Goal: Obtain resource: Download file/media

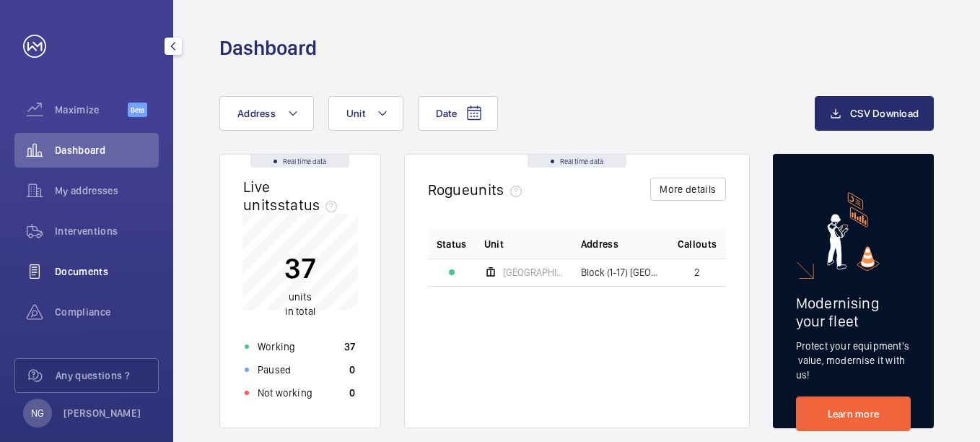
click at [92, 276] on span "Documents" at bounding box center [107, 271] width 104 height 14
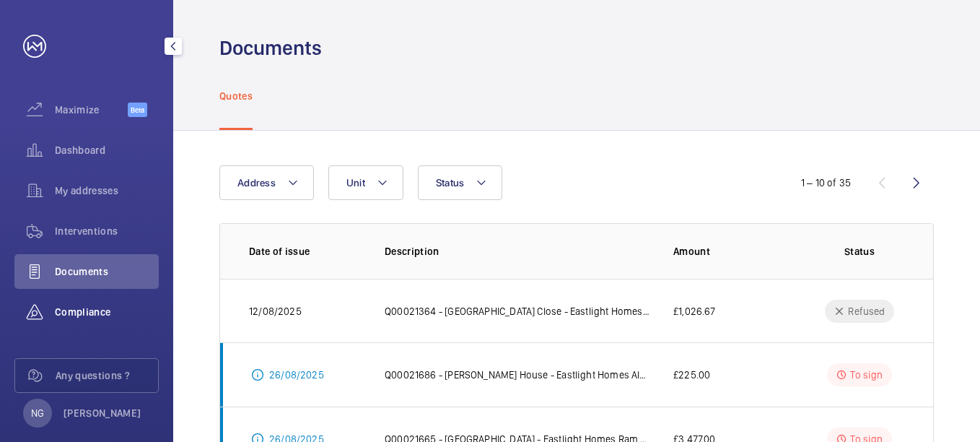
click at [95, 317] on span "Compliance" at bounding box center [107, 312] width 104 height 14
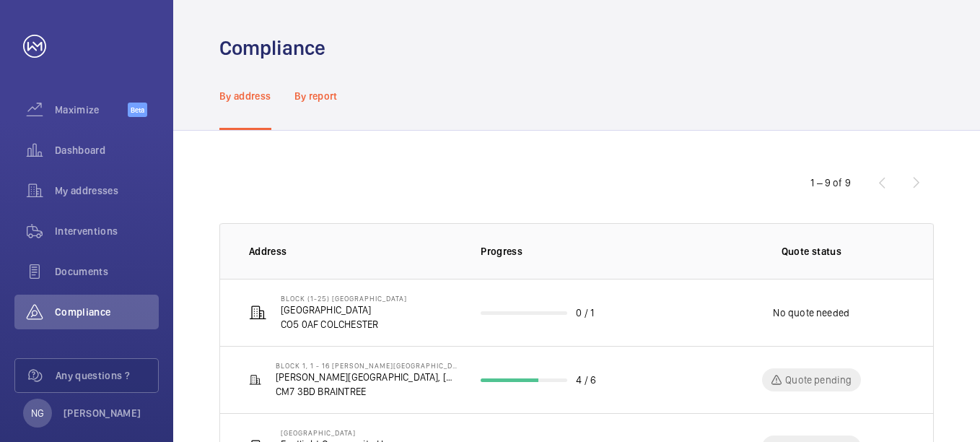
click at [312, 100] on p "By report" at bounding box center [316, 96] width 43 height 14
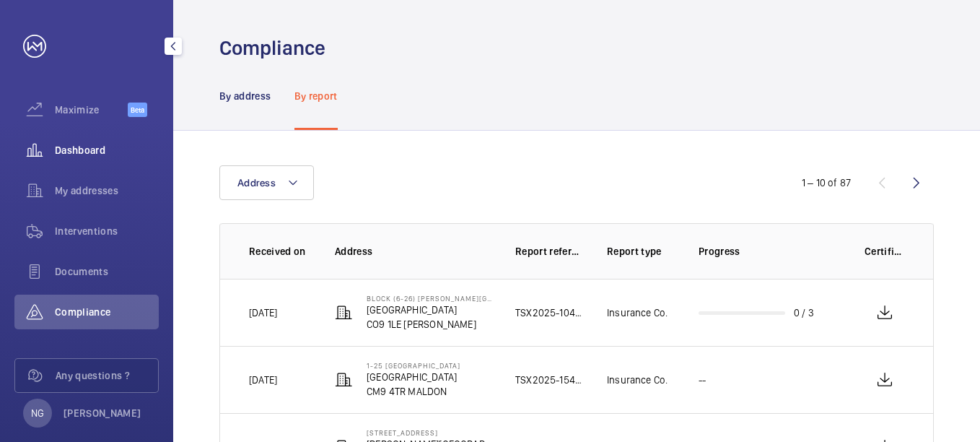
click at [93, 155] on span "Dashboard" at bounding box center [107, 150] width 104 height 14
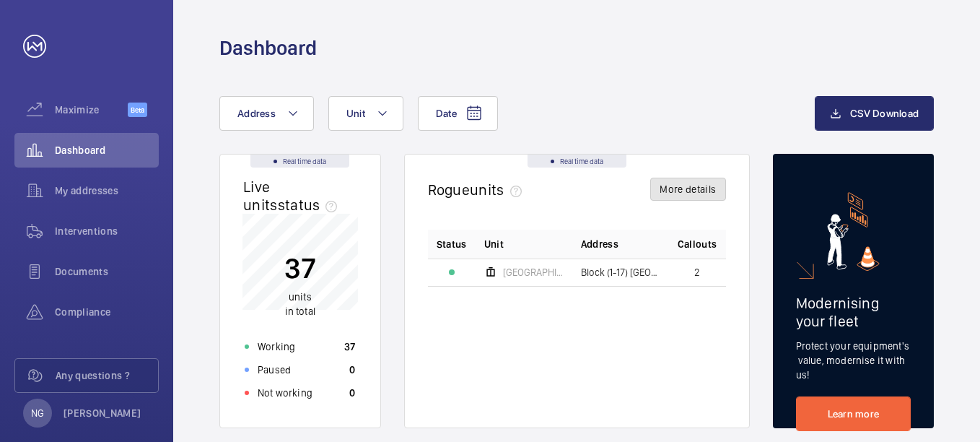
click at [674, 181] on button "More details" at bounding box center [688, 189] width 75 height 23
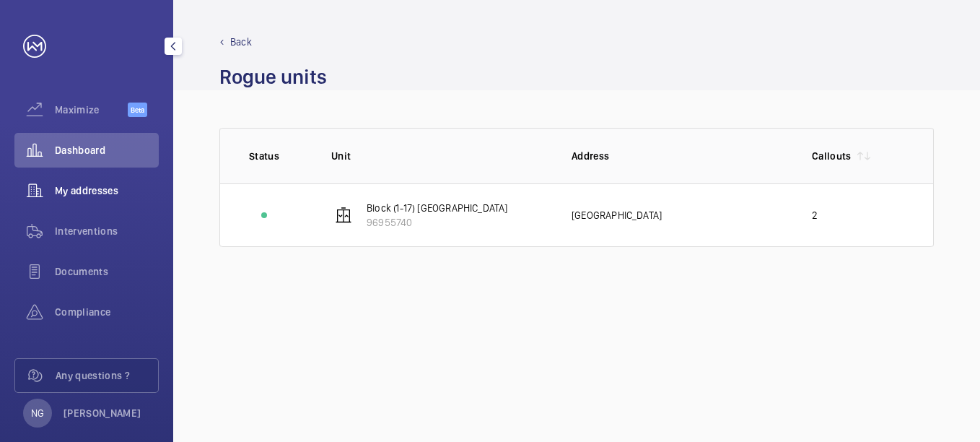
click at [90, 184] on span "My addresses" at bounding box center [107, 190] width 104 height 14
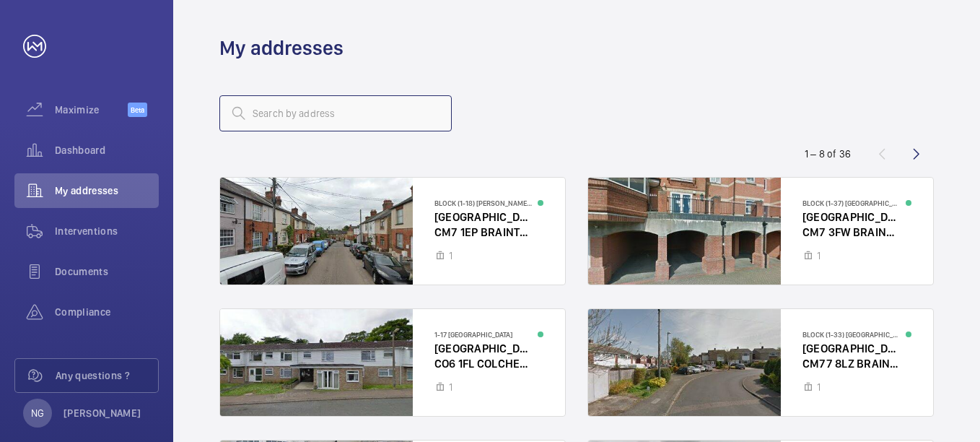
click at [338, 105] on input "text" at bounding box center [335, 113] width 232 height 36
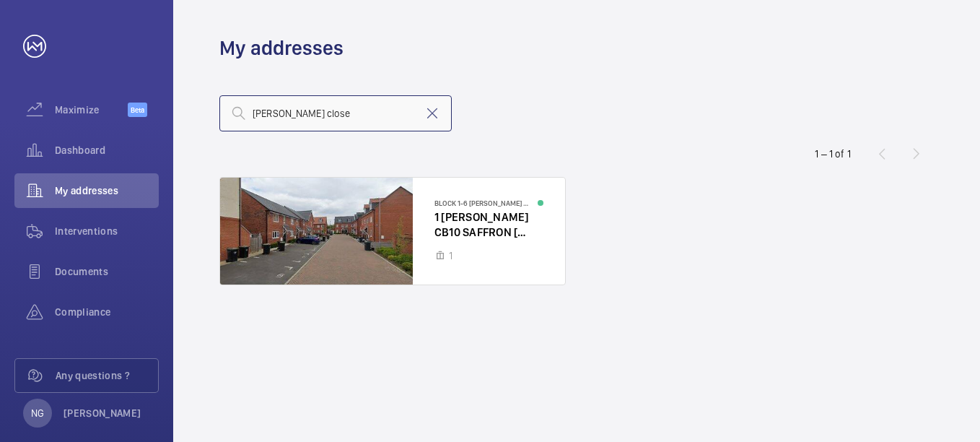
type input "[PERSON_NAME] close"
click at [478, 222] on div at bounding box center [392, 231] width 345 height 107
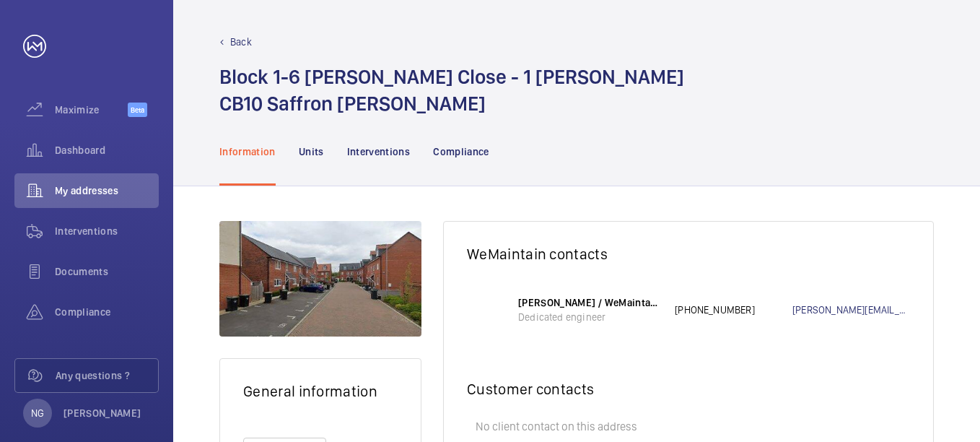
scroll to position [107, 0]
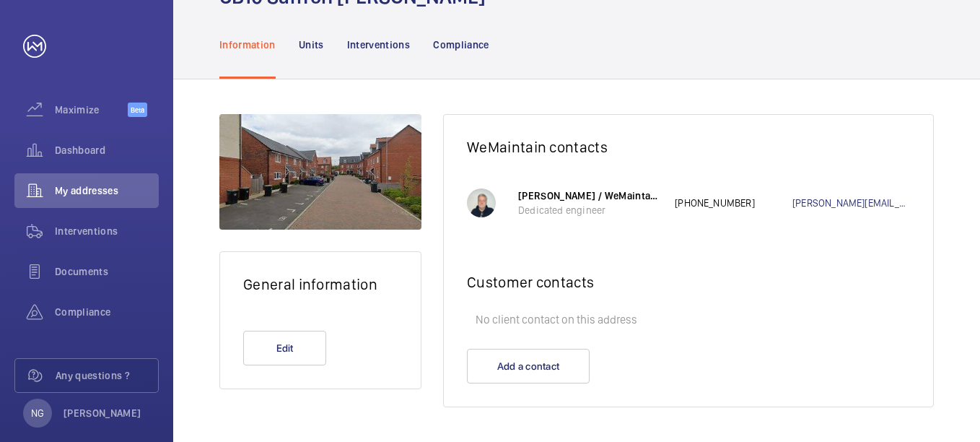
click at [297, 44] on nav "Information Units Interventions Compliance" at bounding box center [354, 44] width 270 height 69
click at [306, 42] on p "Units" at bounding box center [311, 45] width 25 height 14
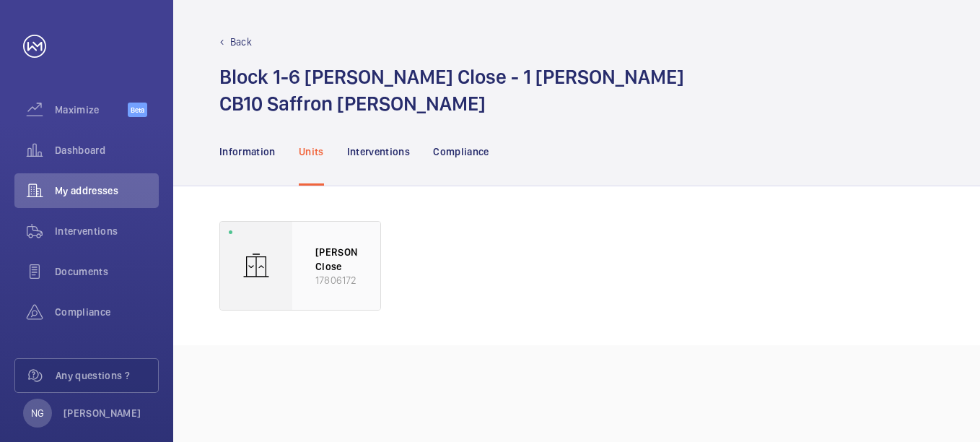
click at [339, 261] on p "[PERSON_NAME] Close" at bounding box center [337, 259] width 42 height 28
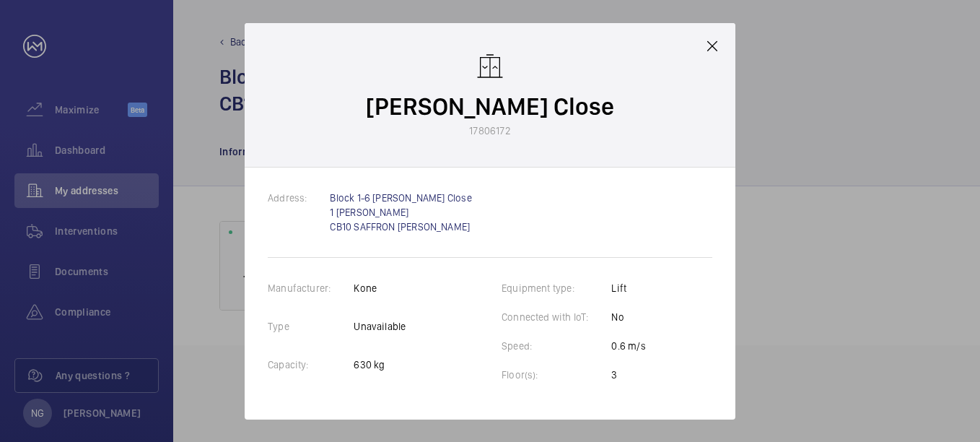
drag, startPoint x: 715, startPoint y: 46, endPoint x: 687, endPoint y: 57, distance: 30.2
click at [715, 47] on mat-icon at bounding box center [712, 46] width 17 height 17
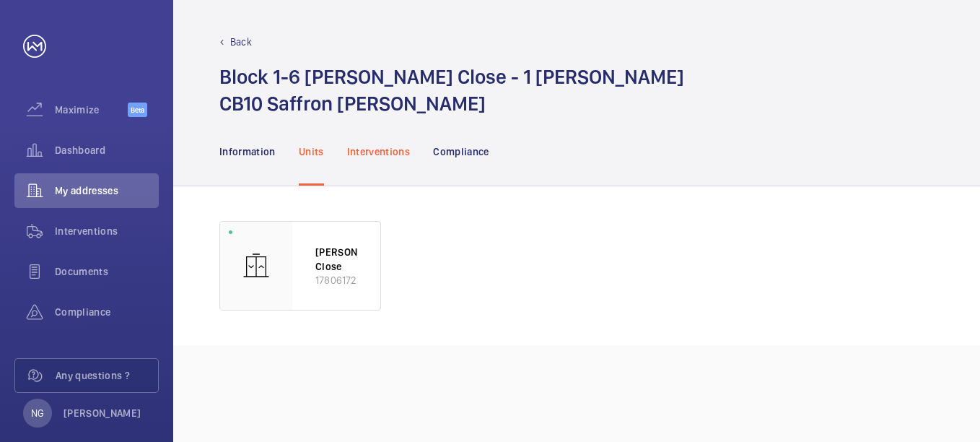
click at [383, 149] on p "Interventions" at bounding box center [379, 151] width 64 height 14
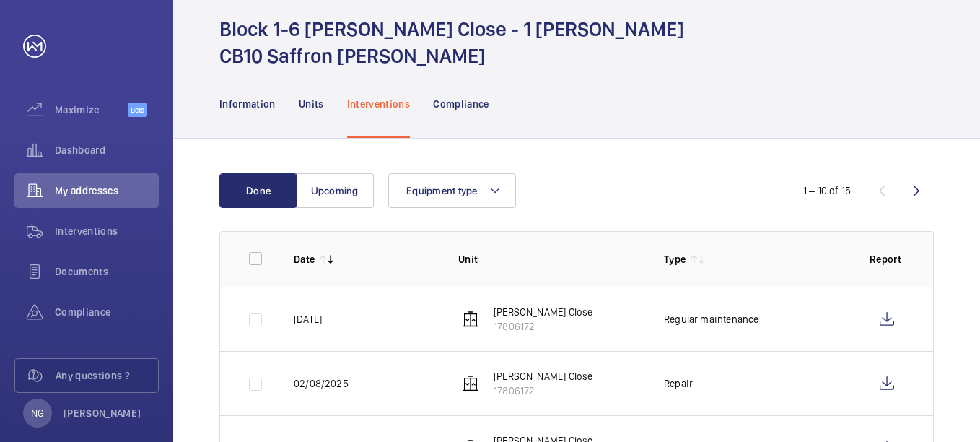
scroll to position [72, 0]
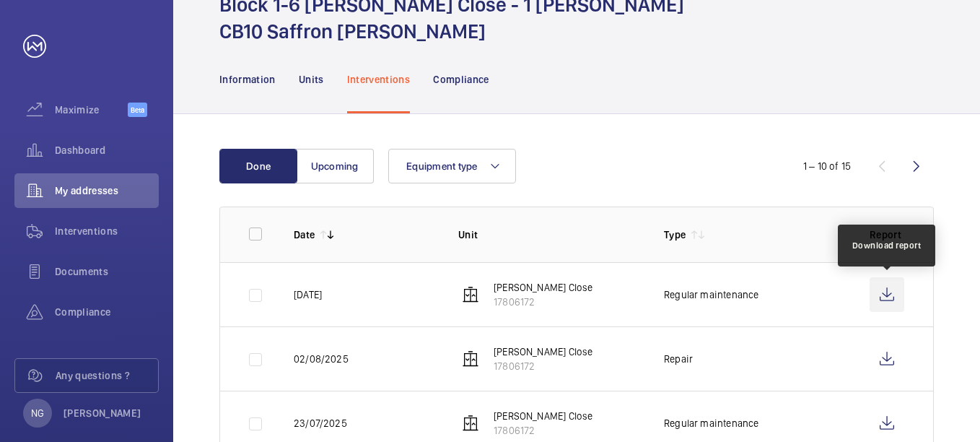
click at [889, 291] on wm-front-icon-button at bounding box center [887, 294] width 35 height 35
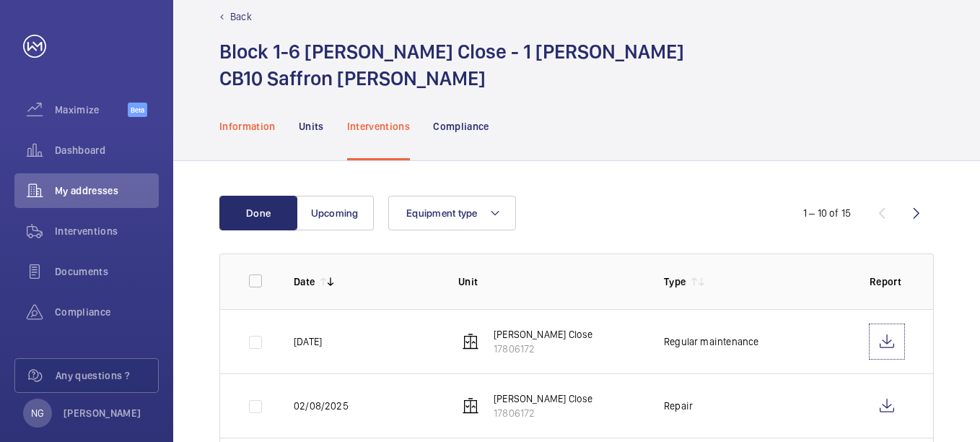
scroll to position [0, 0]
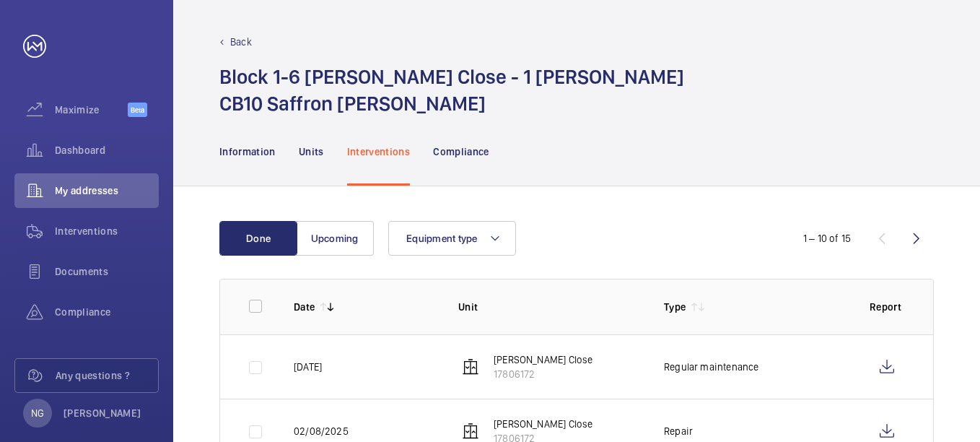
click at [245, 44] on p "Back" at bounding box center [241, 42] width 22 height 14
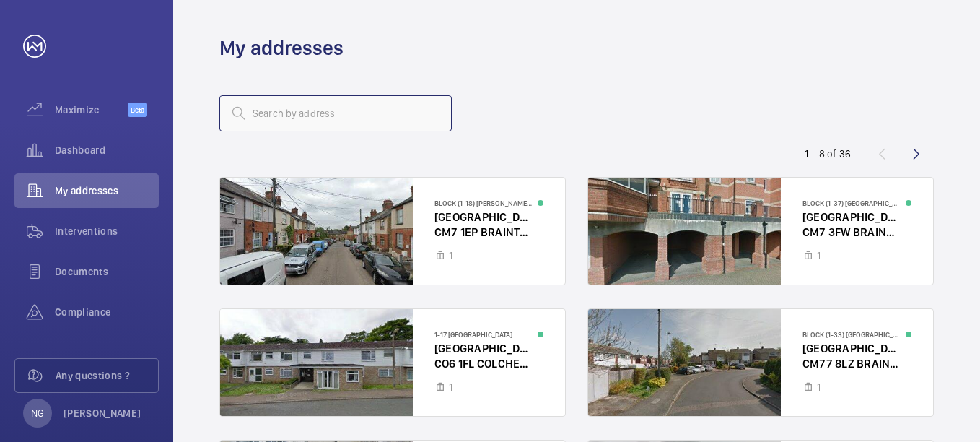
click at [293, 115] on input "text" at bounding box center [335, 113] width 232 height 36
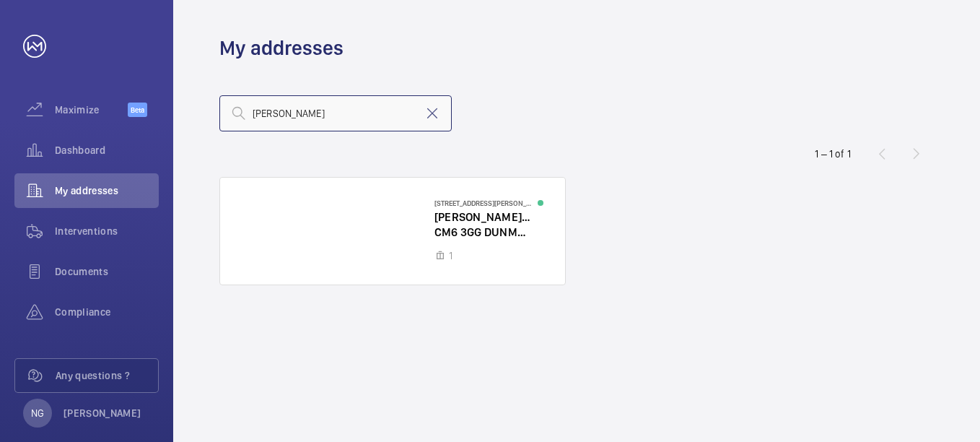
type input "[PERSON_NAME]"
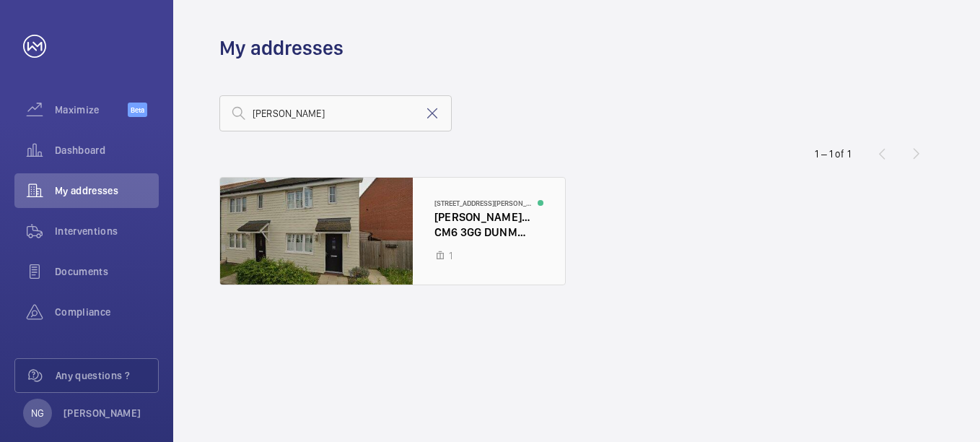
click at [381, 211] on div at bounding box center [392, 231] width 345 height 107
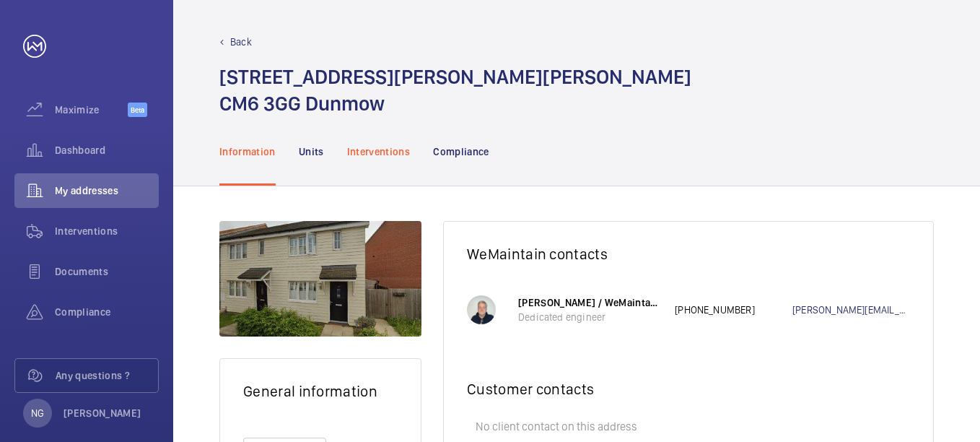
click at [387, 146] on p "Interventions" at bounding box center [379, 151] width 64 height 14
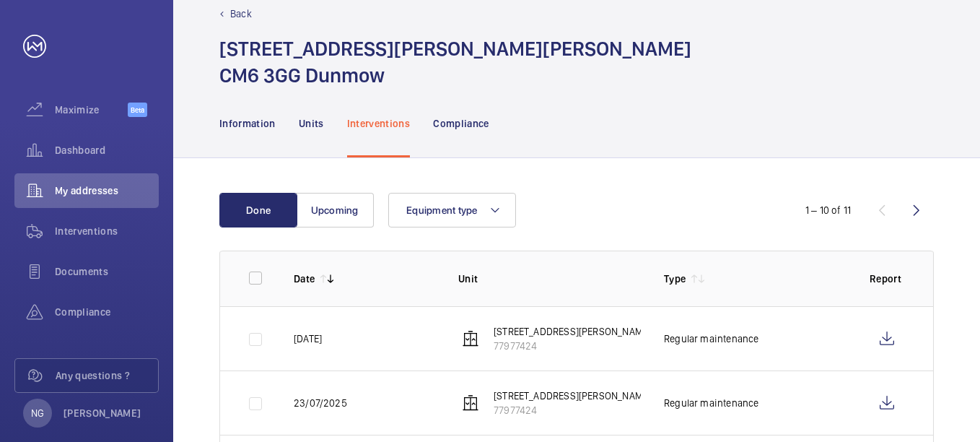
scroll to position [72, 0]
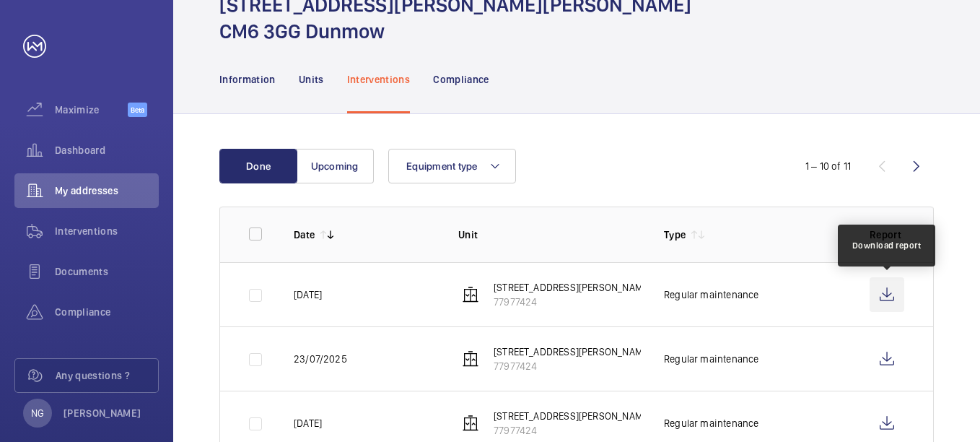
click at [886, 291] on wm-front-icon-button at bounding box center [887, 294] width 35 height 35
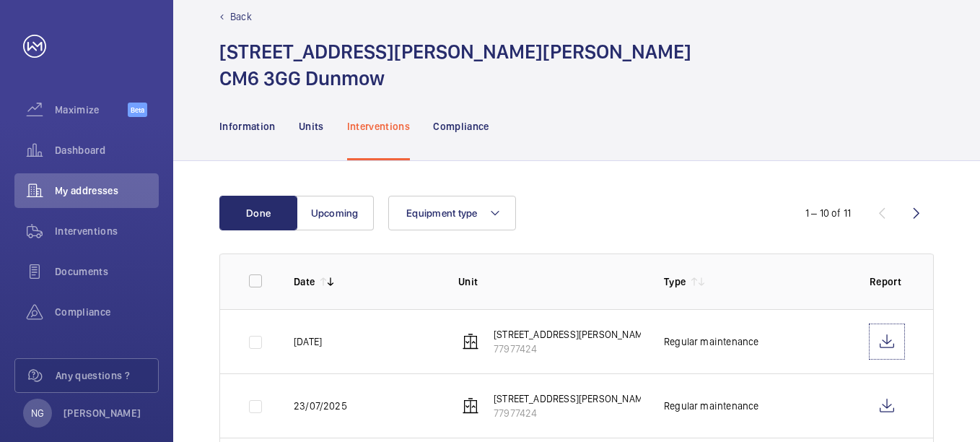
scroll to position [0, 0]
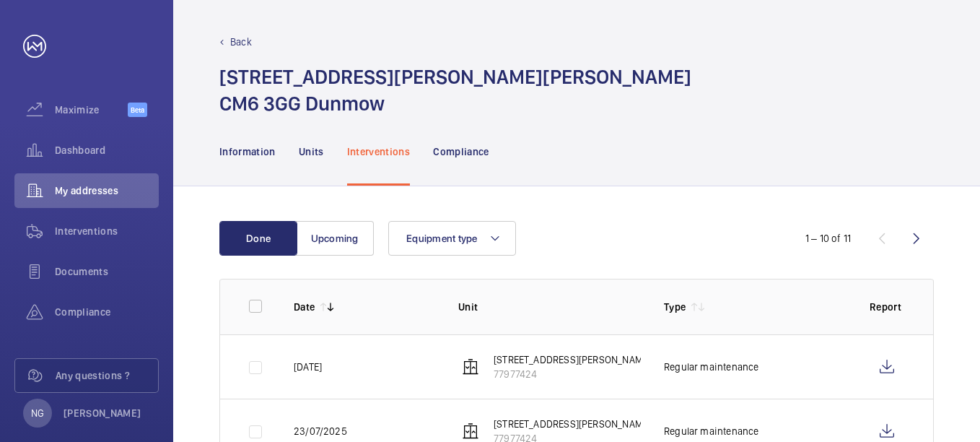
click at [239, 43] on p "Back" at bounding box center [241, 42] width 22 height 14
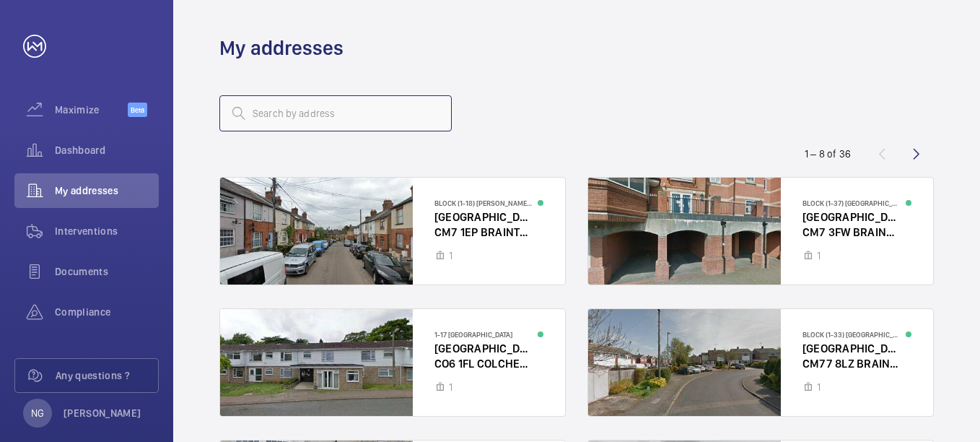
click at [290, 113] on input "text" at bounding box center [335, 113] width 232 height 36
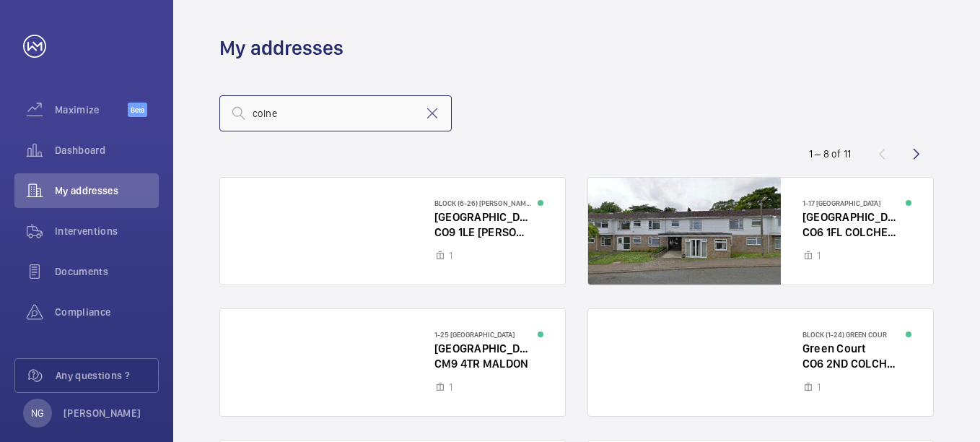
type input "colne"
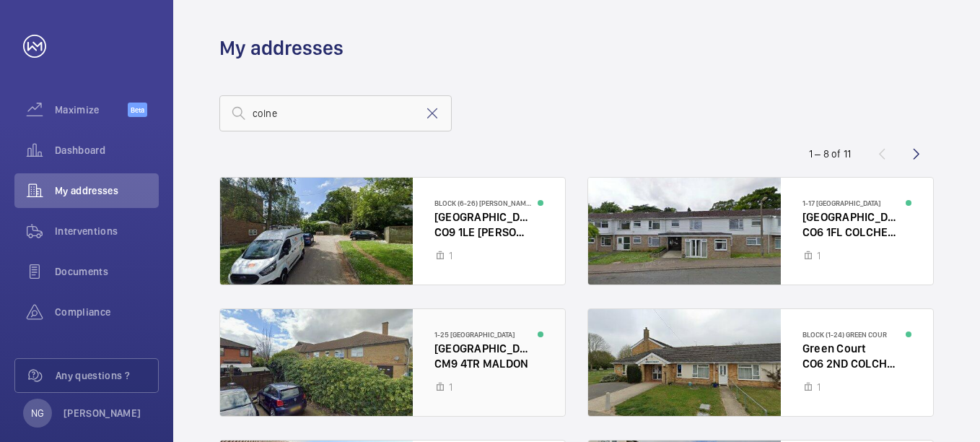
click at [452, 354] on div at bounding box center [392, 362] width 345 height 107
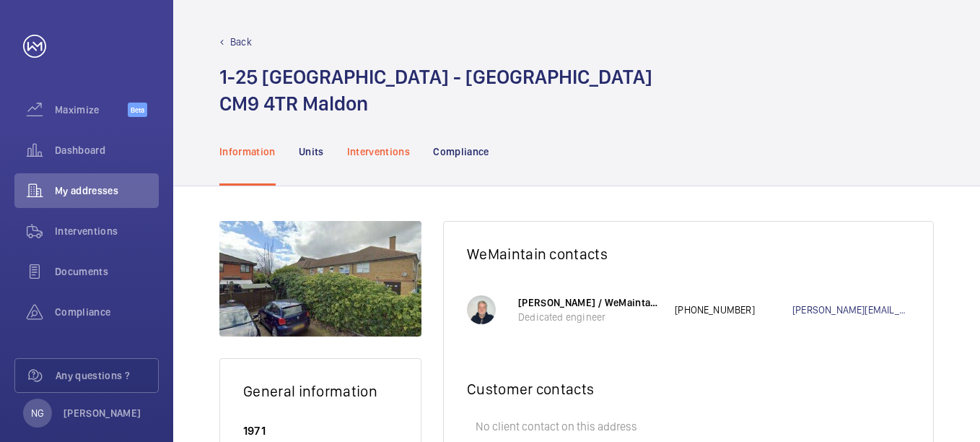
click at [375, 147] on p "Interventions" at bounding box center [379, 151] width 64 height 14
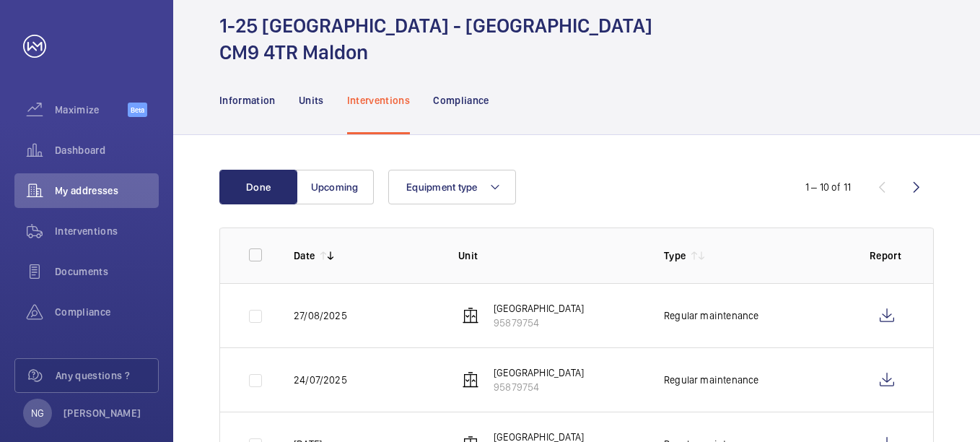
scroll to position [72, 0]
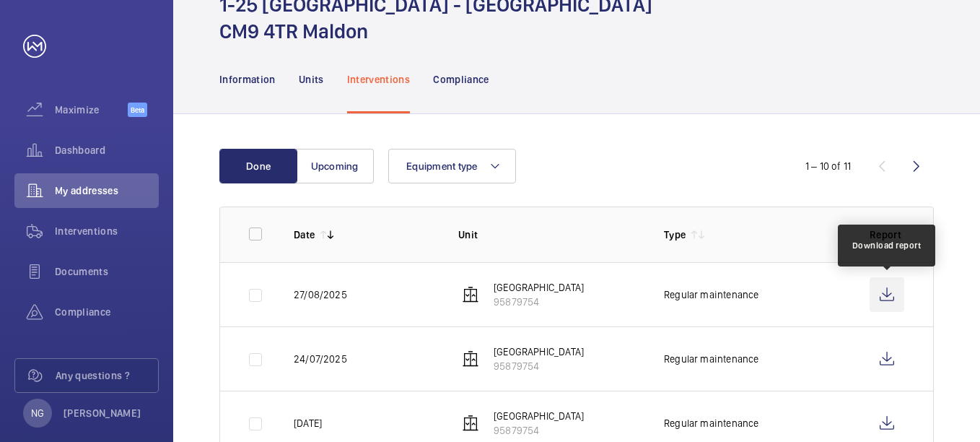
click at [885, 291] on wm-front-icon-button at bounding box center [887, 294] width 35 height 35
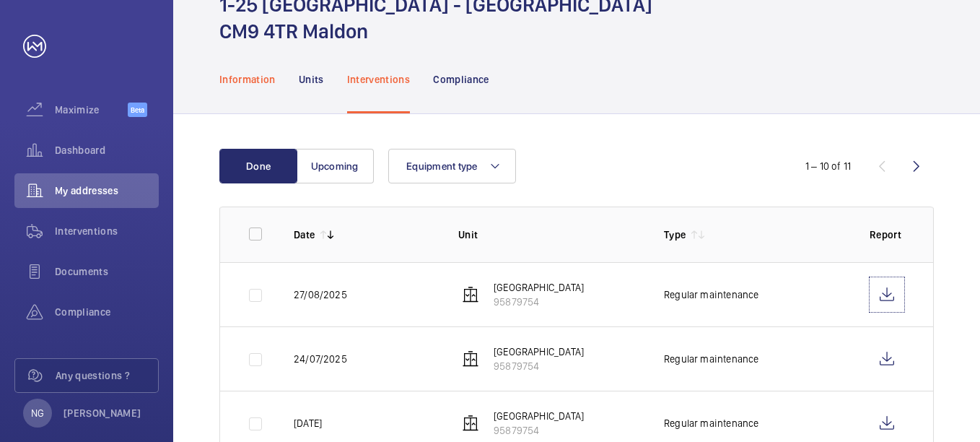
scroll to position [0, 0]
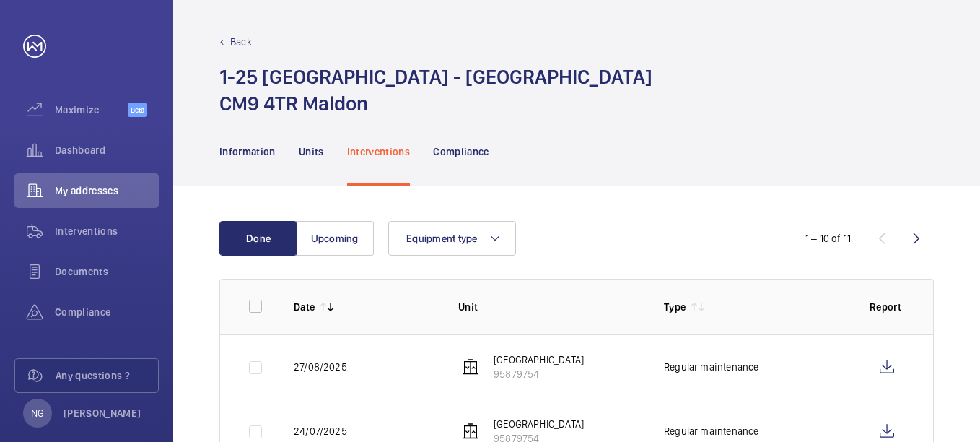
click at [235, 43] on p "Back" at bounding box center [241, 42] width 22 height 14
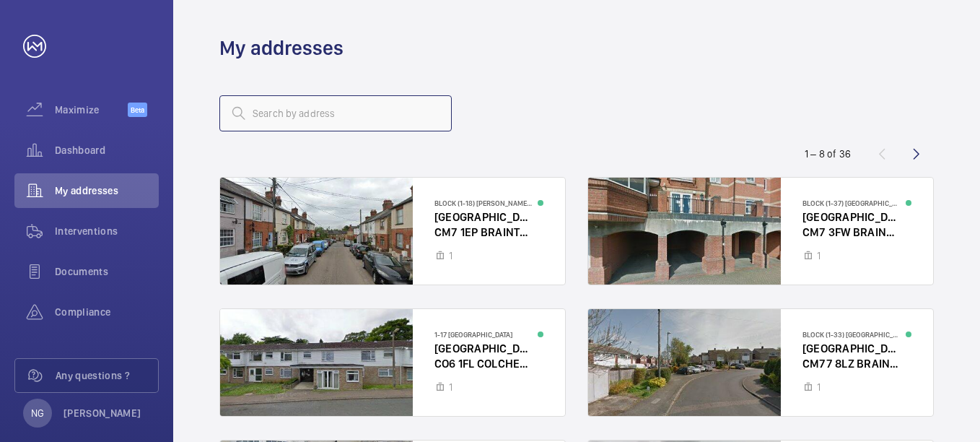
click at [330, 113] on input "text" at bounding box center [335, 113] width 232 height 36
type input "oxley"
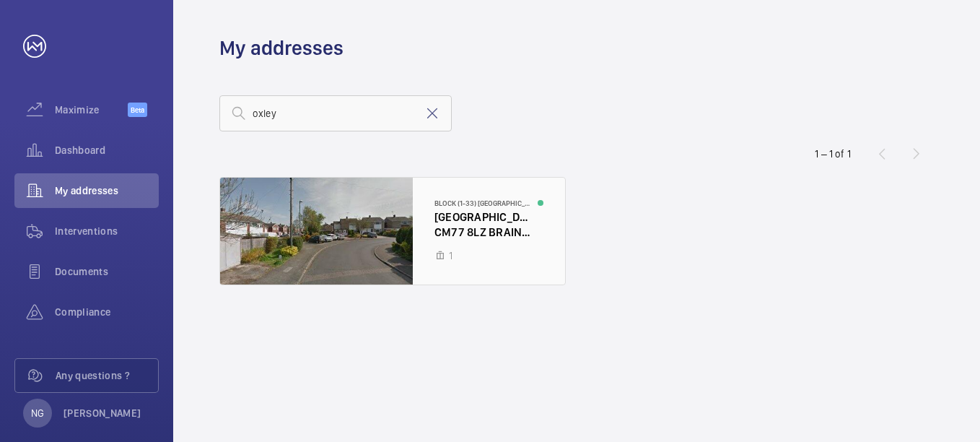
click at [445, 206] on div at bounding box center [392, 231] width 345 height 107
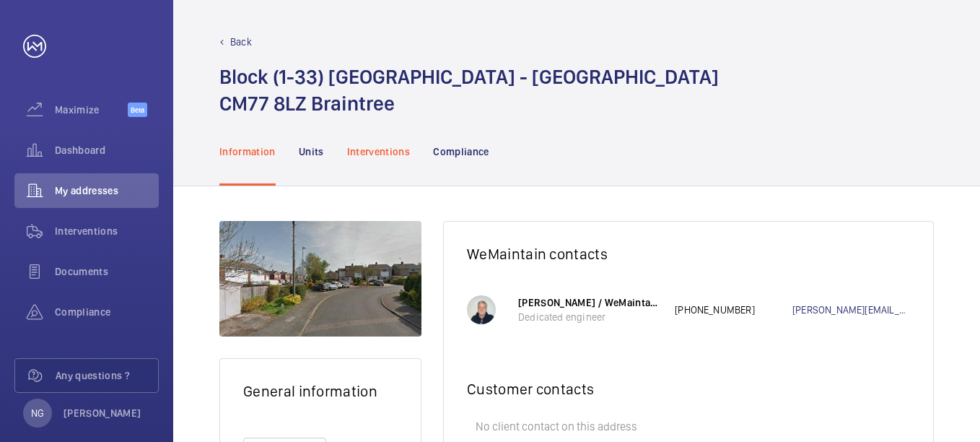
click at [375, 146] on p "Interventions" at bounding box center [379, 151] width 64 height 14
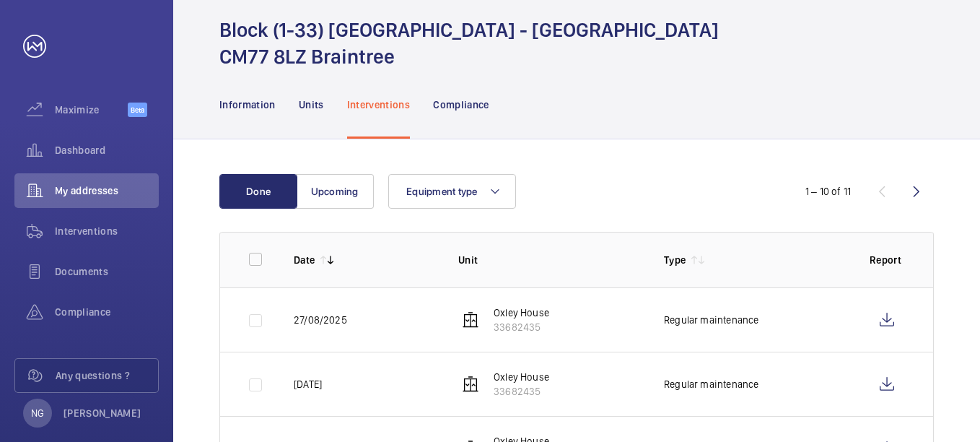
scroll to position [72, 0]
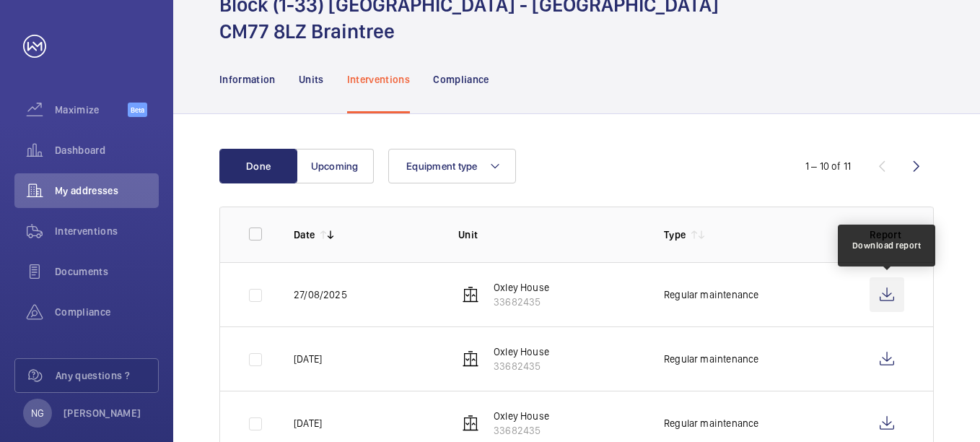
click at [889, 293] on wm-front-icon-button at bounding box center [887, 294] width 35 height 35
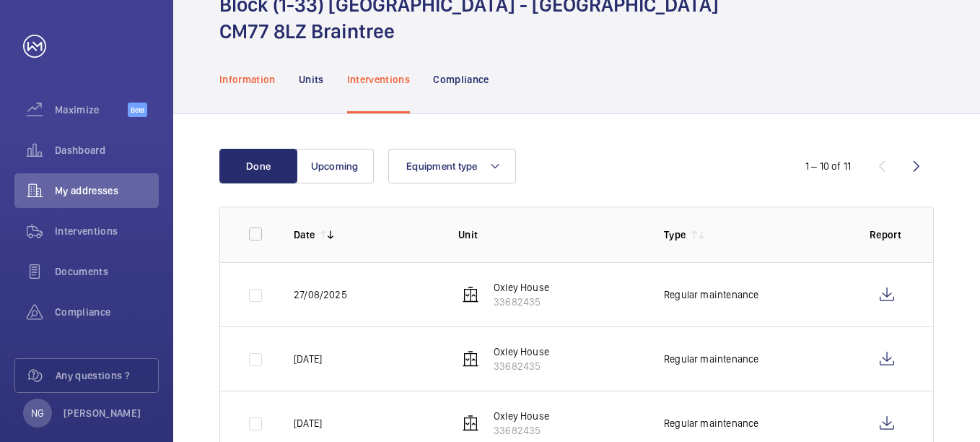
scroll to position [0, 0]
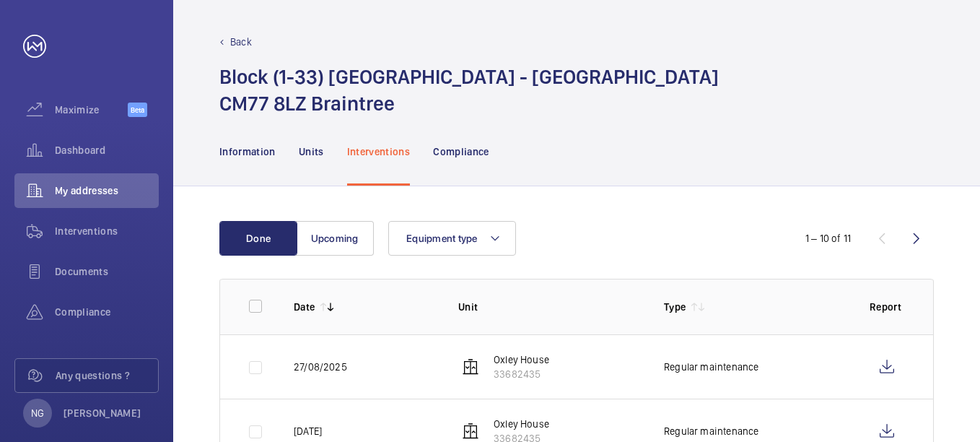
click at [244, 42] on p "Back" at bounding box center [241, 42] width 22 height 14
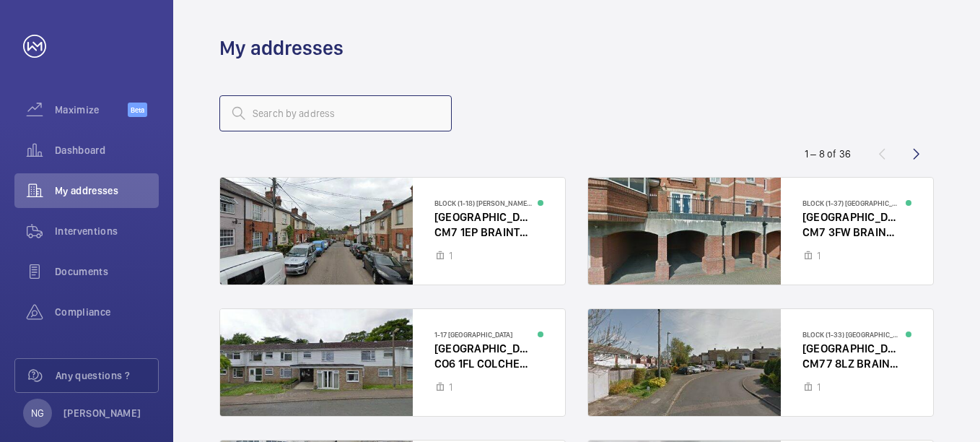
click at [321, 113] on input "text" at bounding box center [335, 113] width 232 height 36
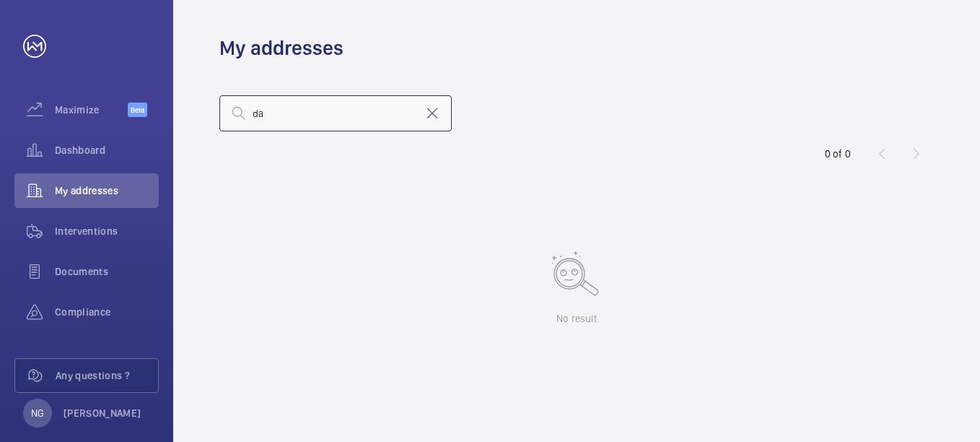
type input "d"
type input "const"
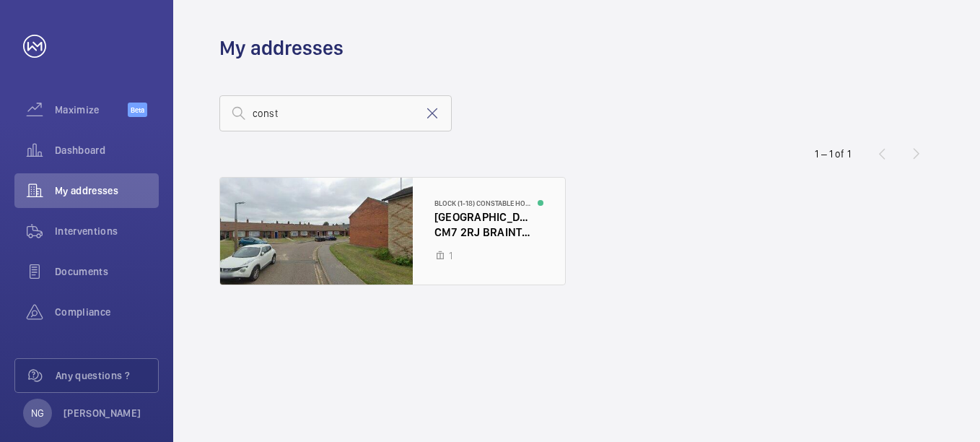
click at [376, 219] on div at bounding box center [392, 231] width 345 height 107
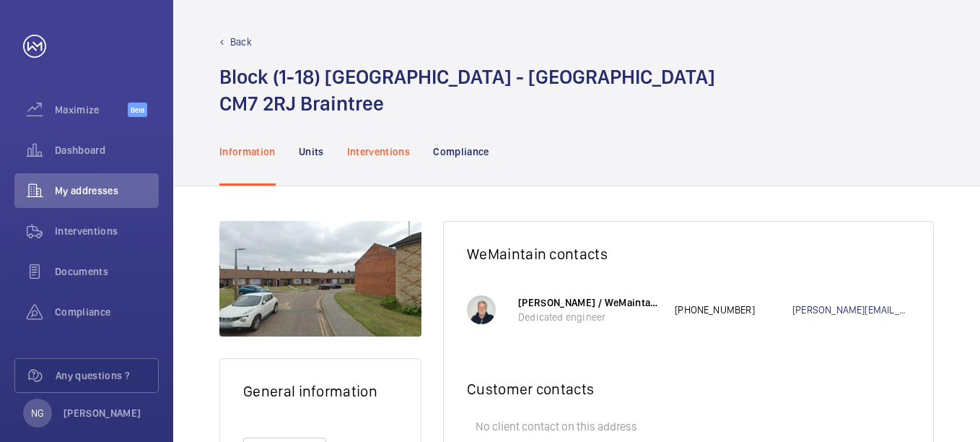
click at [391, 145] on p "Interventions" at bounding box center [379, 151] width 64 height 14
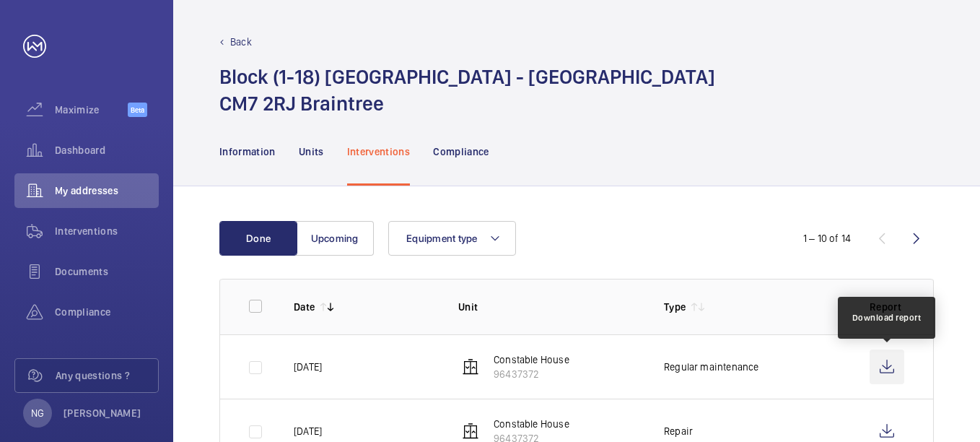
click at [884, 365] on wm-front-icon-button at bounding box center [887, 366] width 35 height 35
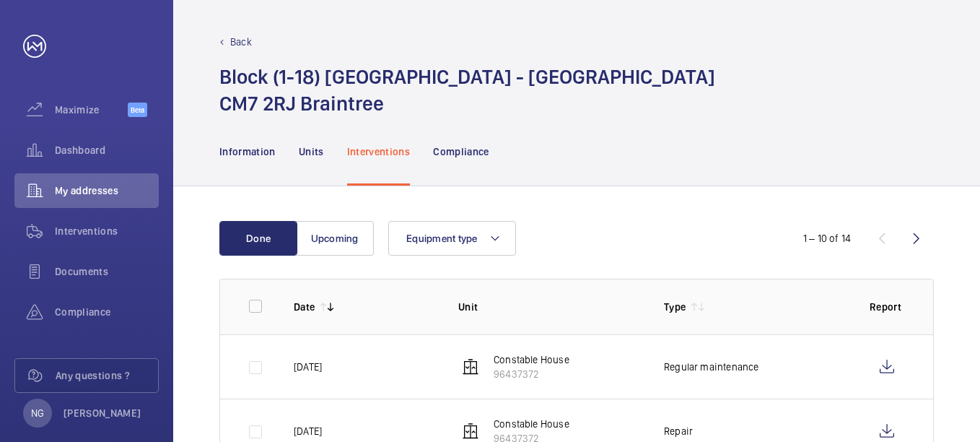
click at [242, 38] on p "Back" at bounding box center [241, 42] width 22 height 14
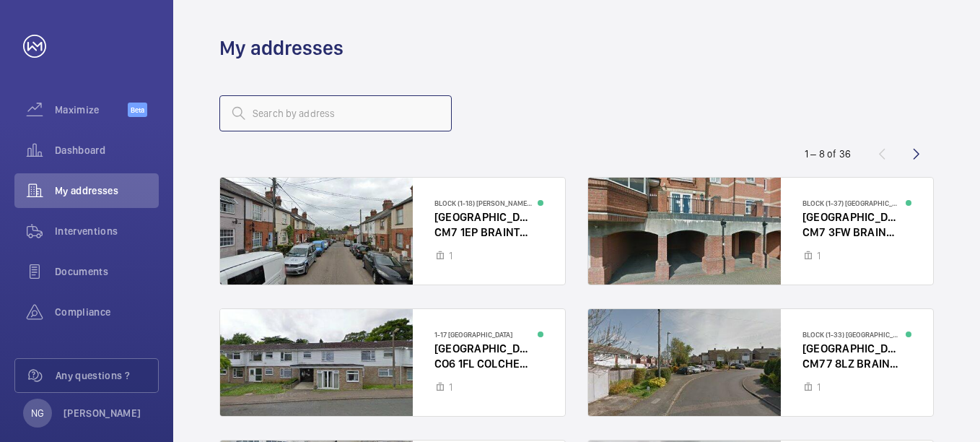
click at [329, 119] on input "text" at bounding box center [335, 113] width 232 height 36
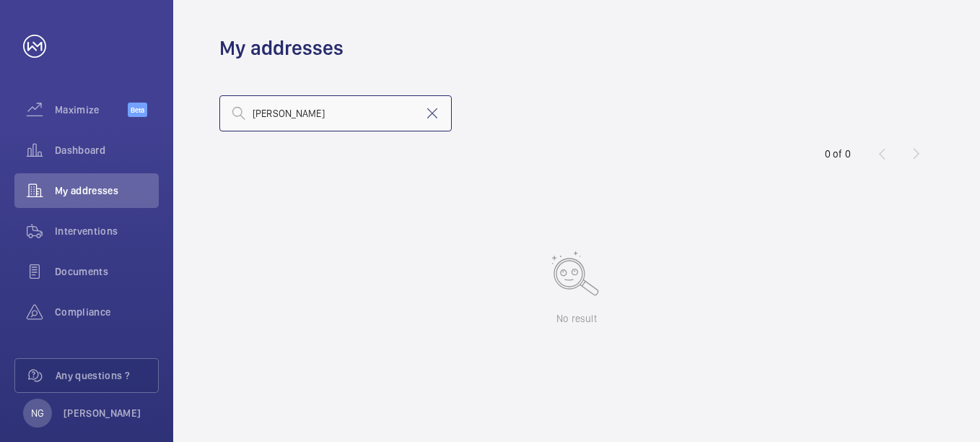
click at [310, 120] on input "[PERSON_NAME]" at bounding box center [335, 113] width 232 height 36
click at [310, 110] on input "[PERSON_NAME]" at bounding box center [335, 113] width 232 height 36
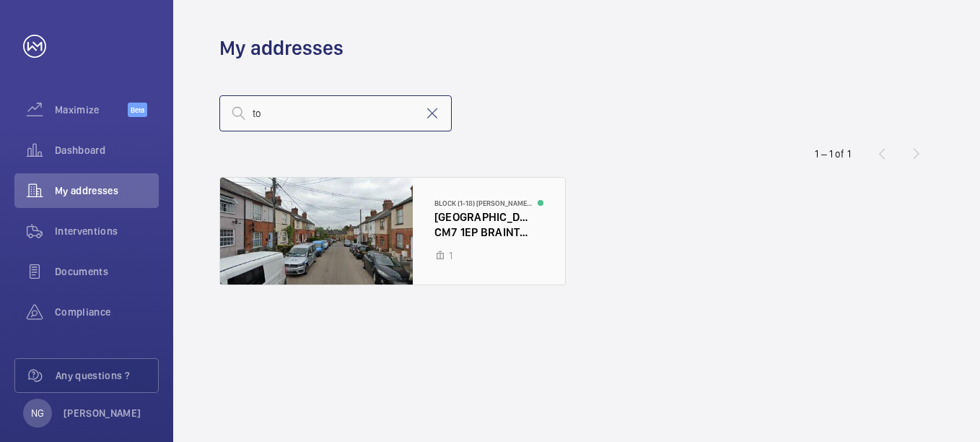
type input "to"
click at [488, 231] on div at bounding box center [392, 231] width 345 height 107
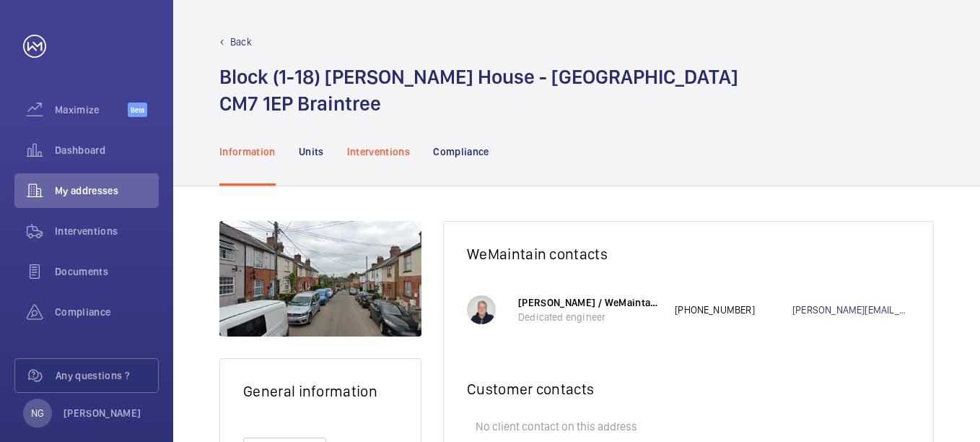
click at [384, 148] on p "Interventions" at bounding box center [379, 151] width 64 height 14
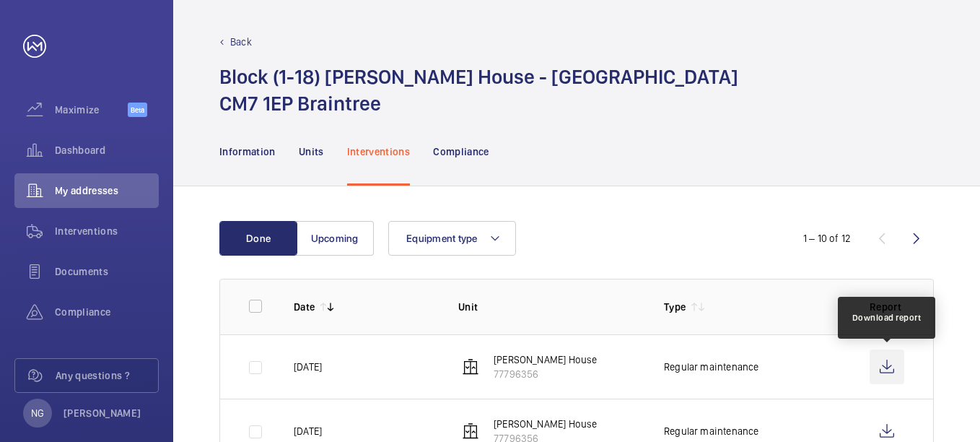
click at [883, 369] on wm-front-icon-button at bounding box center [887, 366] width 35 height 35
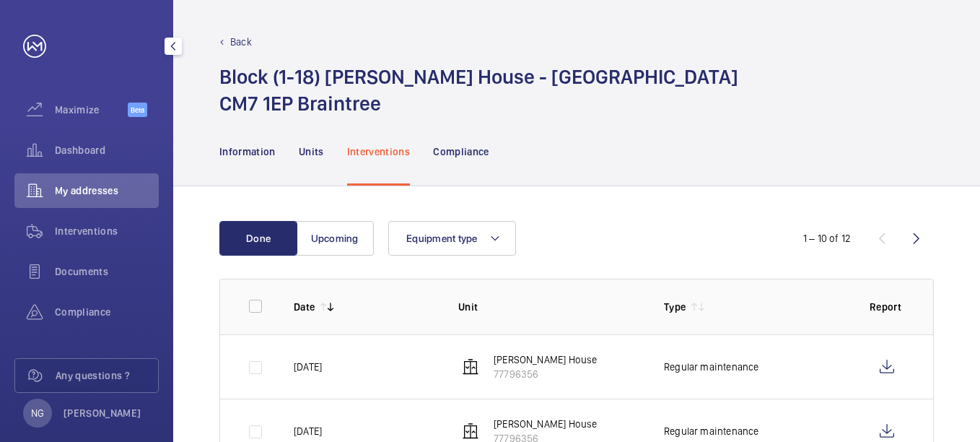
click at [248, 37] on p "Back" at bounding box center [241, 42] width 22 height 14
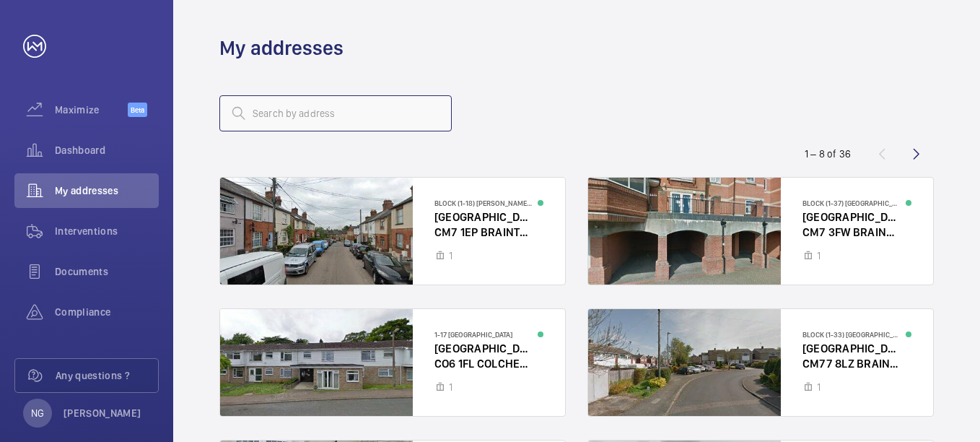
click at [336, 113] on input "text" at bounding box center [335, 113] width 232 height 36
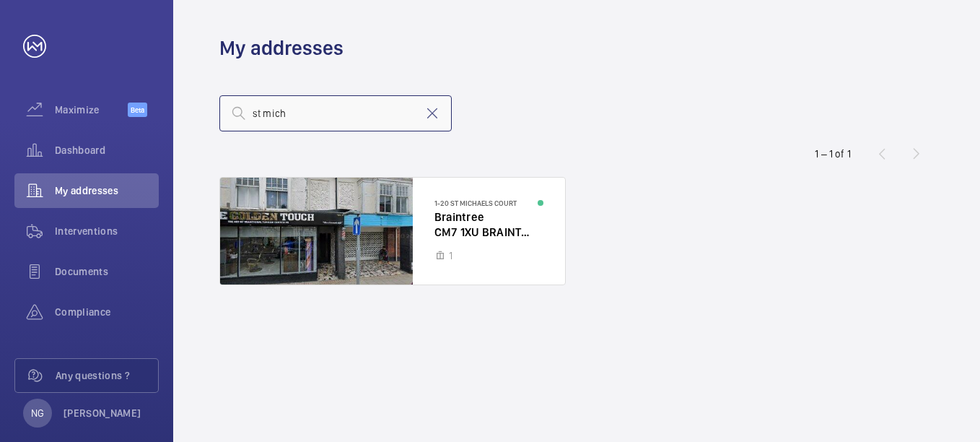
type input "st mich"
click at [420, 220] on div at bounding box center [392, 231] width 345 height 107
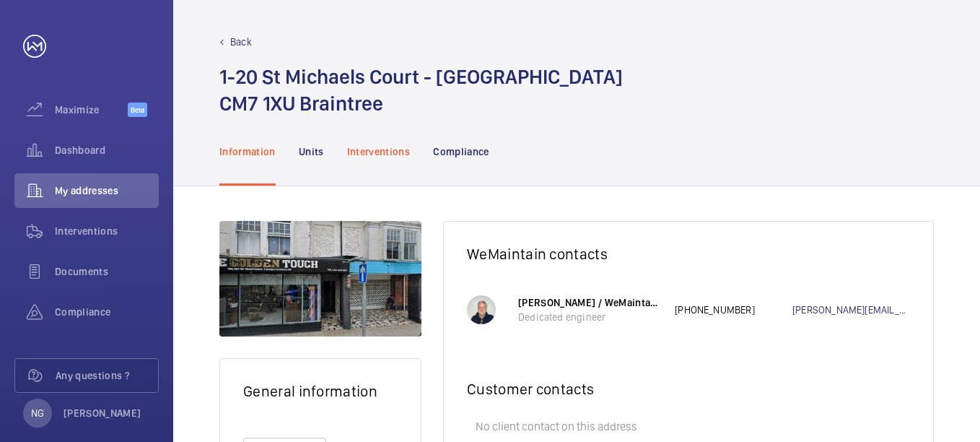
click at [395, 157] on p "Interventions" at bounding box center [379, 151] width 64 height 14
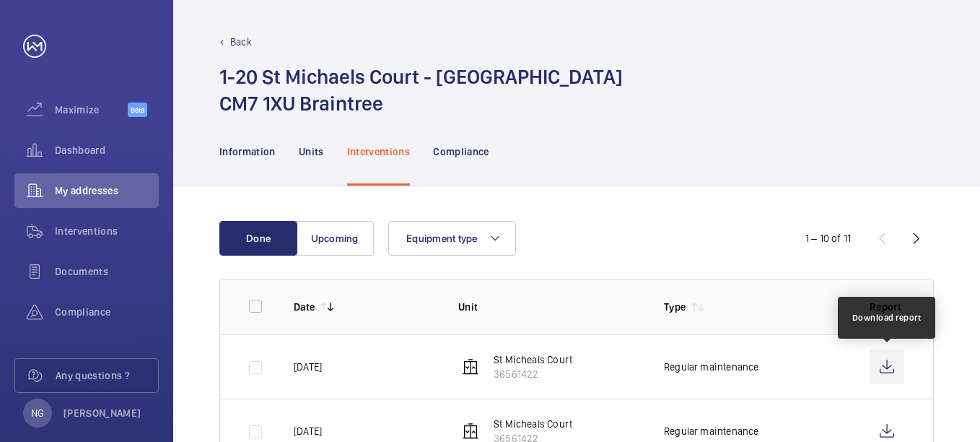
click at [885, 369] on wm-front-icon-button at bounding box center [887, 366] width 35 height 35
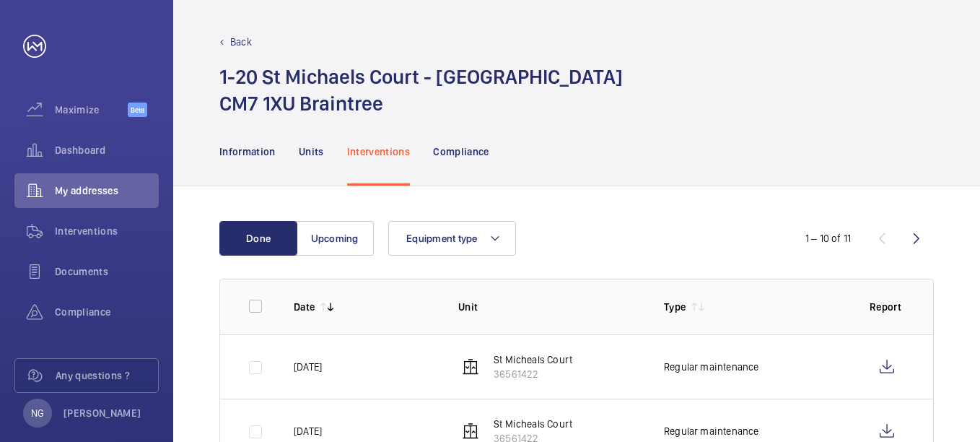
click at [244, 37] on p "Back" at bounding box center [241, 42] width 22 height 14
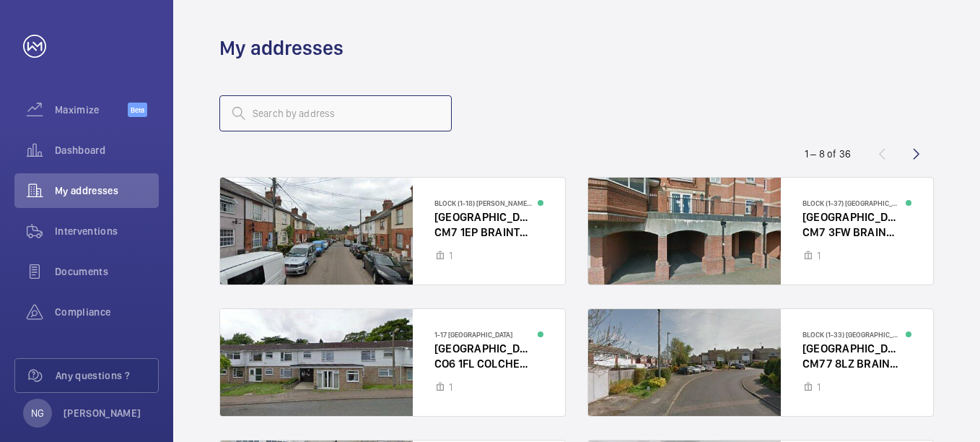
click at [269, 112] on input "text" at bounding box center [335, 113] width 232 height 36
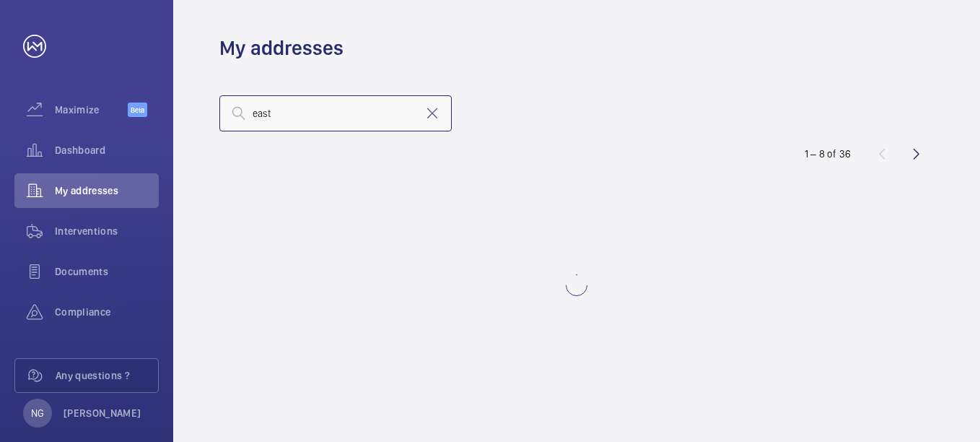
type input "east"
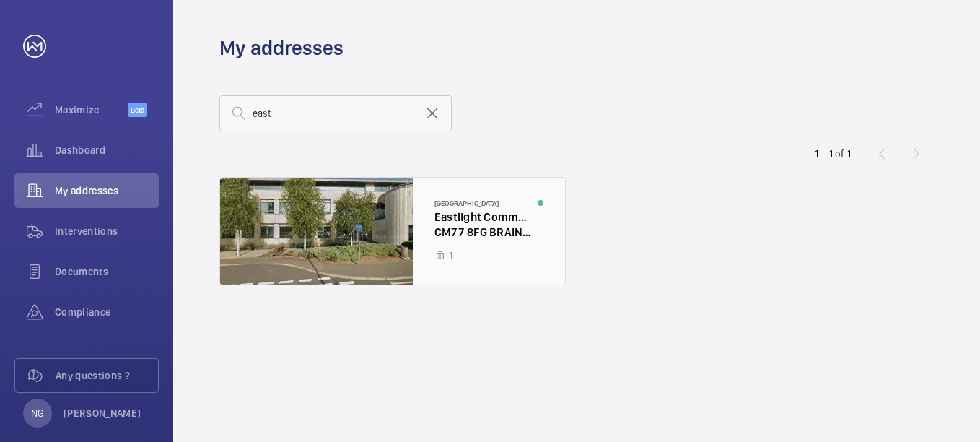
click at [458, 231] on div at bounding box center [392, 231] width 345 height 107
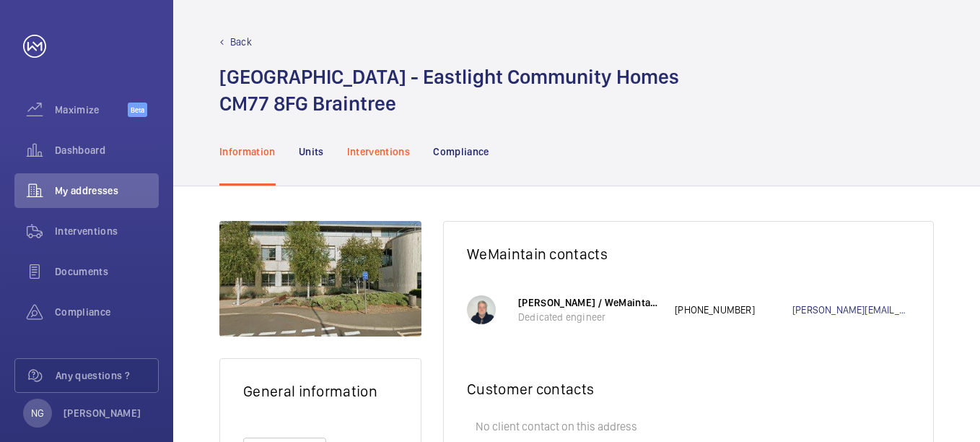
click at [357, 153] on p "Interventions" at bounding box center [379, 151] width 64 height 14
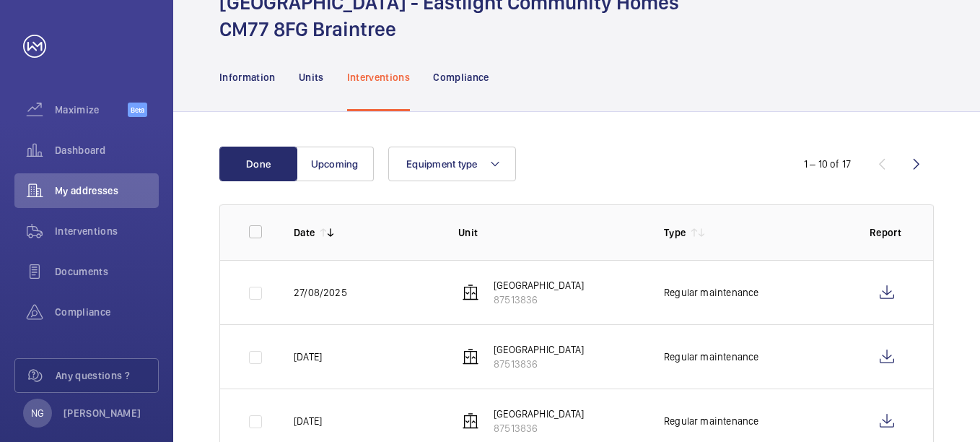
scroll to position [144, 0]
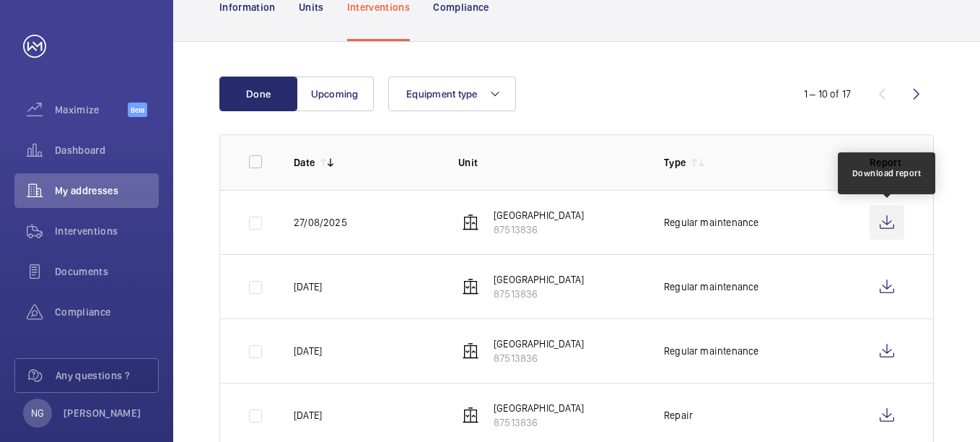
click at [891, 224] on wm-front-icon-button at bounding box center [887, 222] width 35 height 35
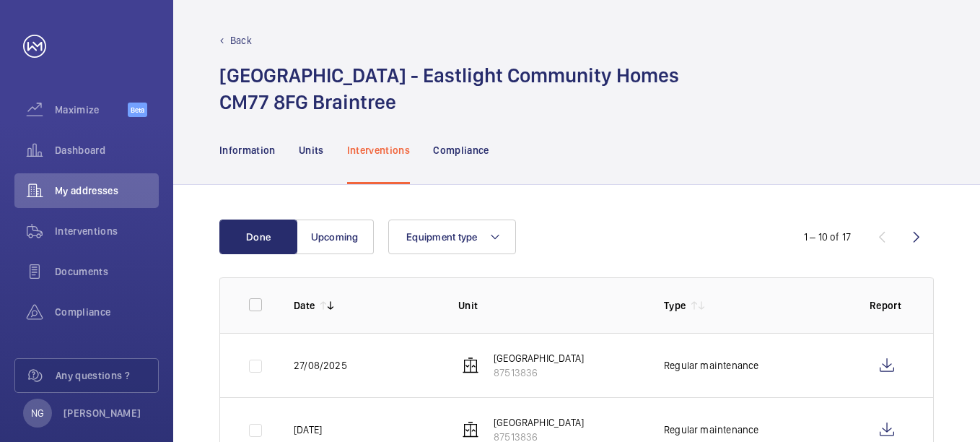
scroll to position [0, 0]
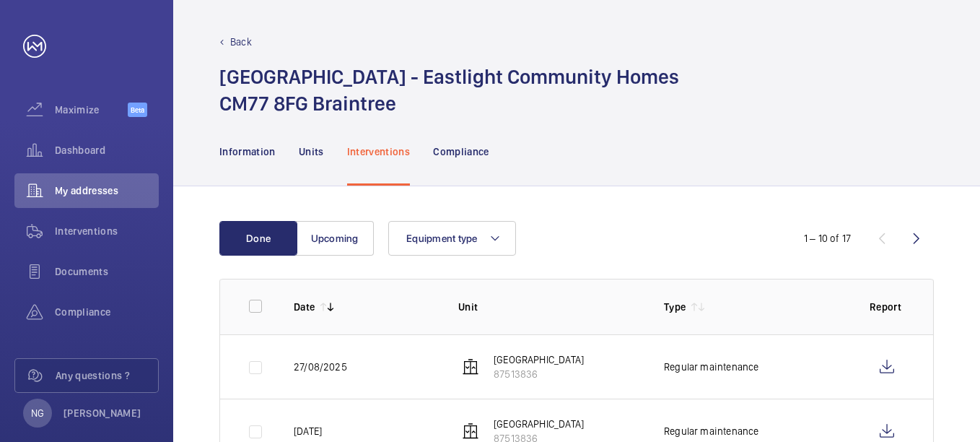
click at [240, 43] on p "Back" at bounding box center [241, 42] width 22 height 14
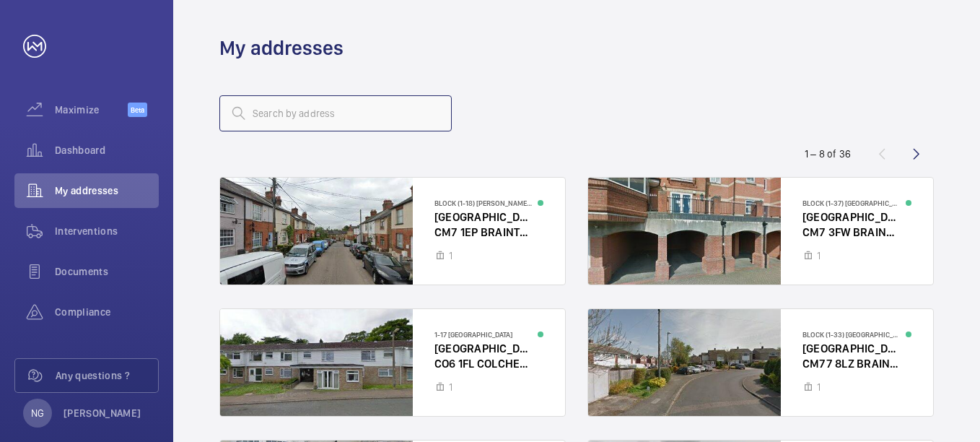
click at [295, 116] on input "text" at bounding box center [335, 113] width 232 height 36
type input "[PERSON_NAME]"
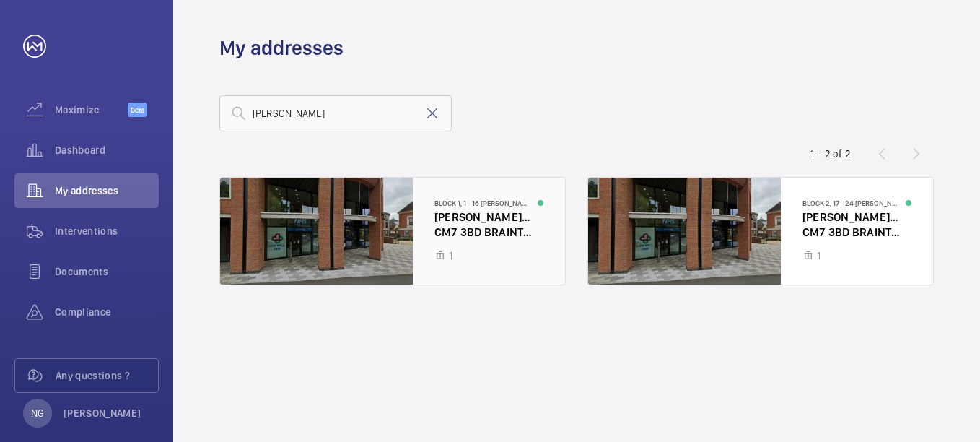
click at [475, 222] on div at bounding box center [392, 231] width 345 height 107
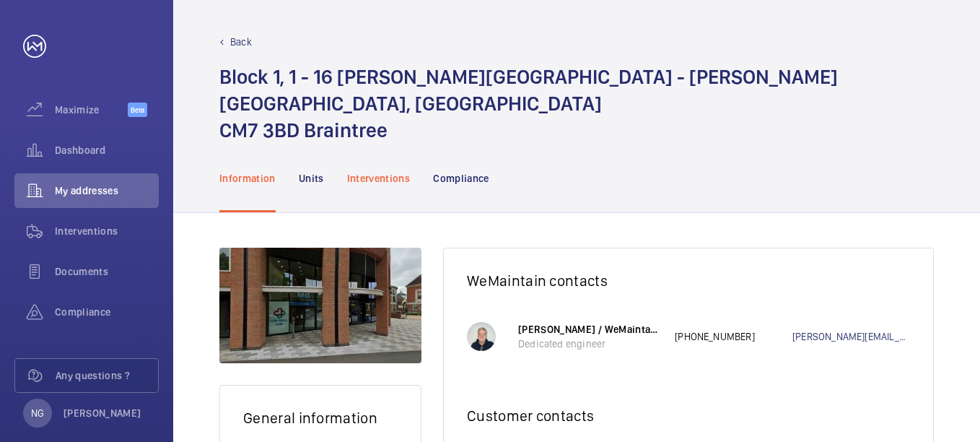
click at [383, 171] on p "Interventions" at bounding box center [379, 178] width 64 height 14
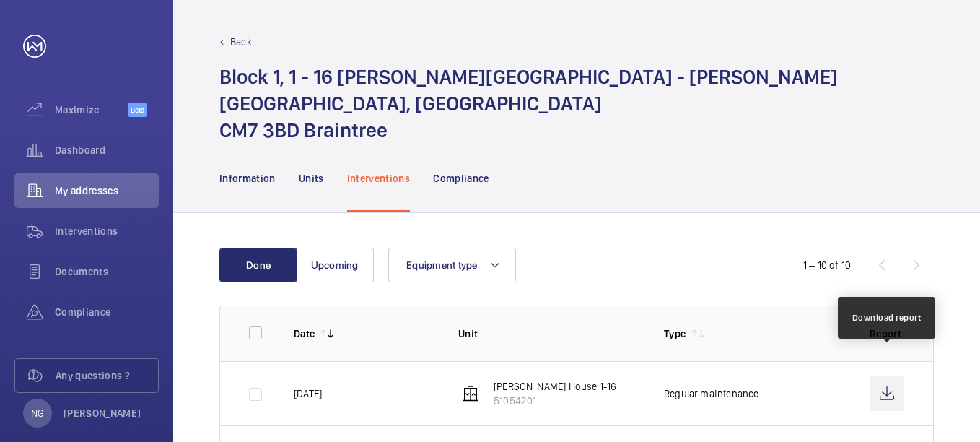
click at [881, 376] on wm-front-icon-button at bounding box center [887, 393] width 35 height 35
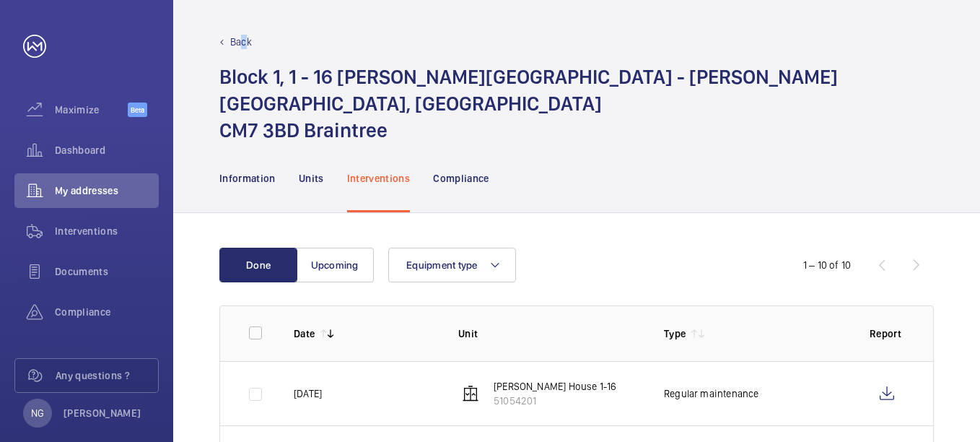
click at [245, 38] on p "Back" at bounding box center [241, 42] width 22 height 14
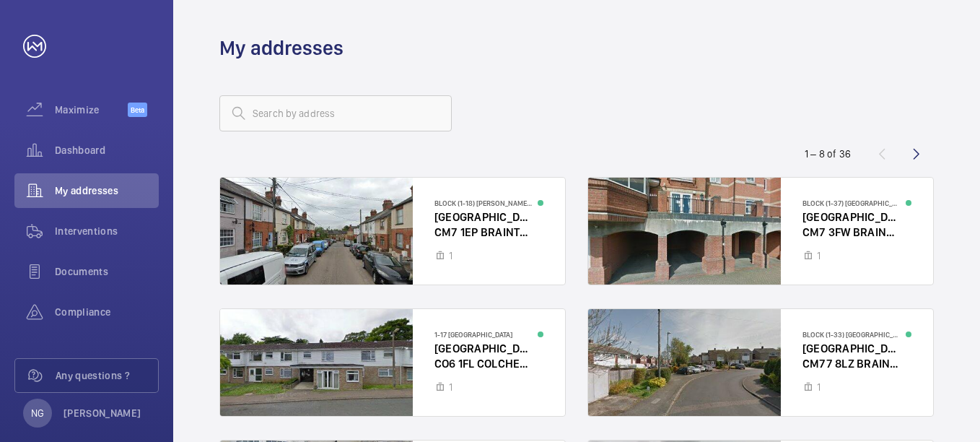
drag, startPoint x: 300, startPoint y: 88, endPoint x: 301, endPoint y: 98, distance: 10.2
click at [301, 94] on wm-front-address-list "1 – 8 of 36 Block (1-18) [PERSON_NAME][GEOGRAPHIC_DATA] [GEOGRAPHIC_DATA] (1-37…" at bounding box center [576, 406] width 807 height 690
click at [305, 115] on input "text" at bounding box center [335, 113] width 232 height 36
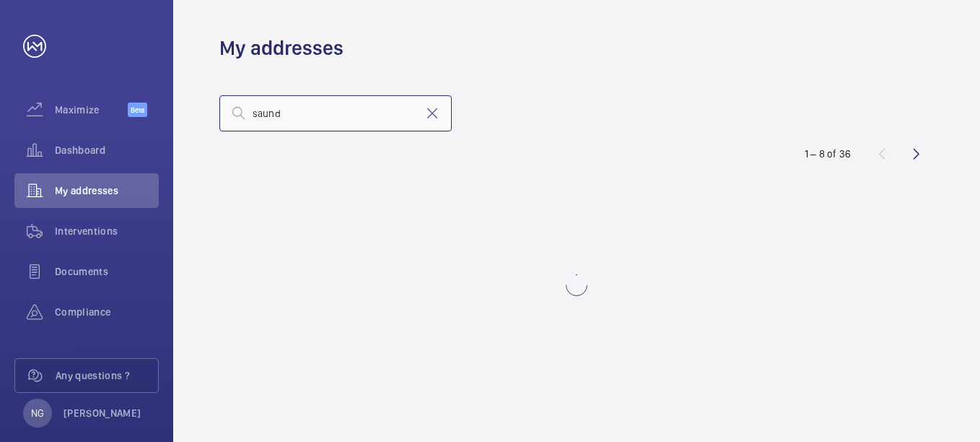
type input "saund"
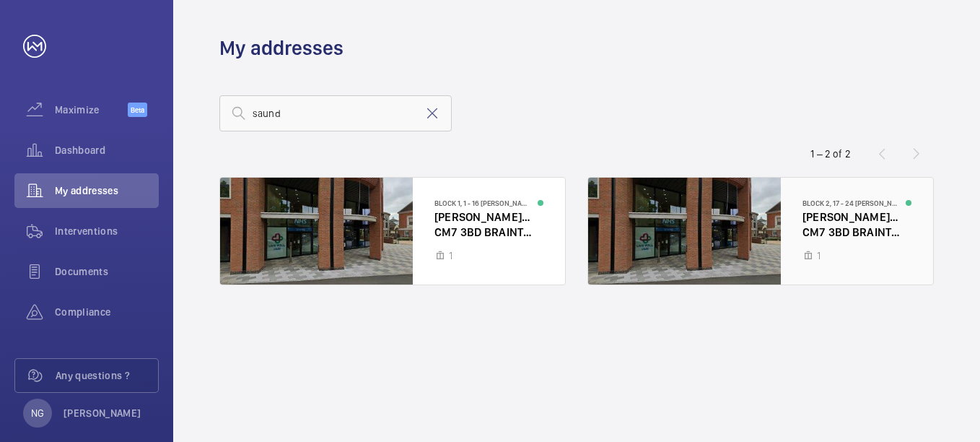
click at [830, 222] on div at bounding box center [760, 231] width 345 height 107
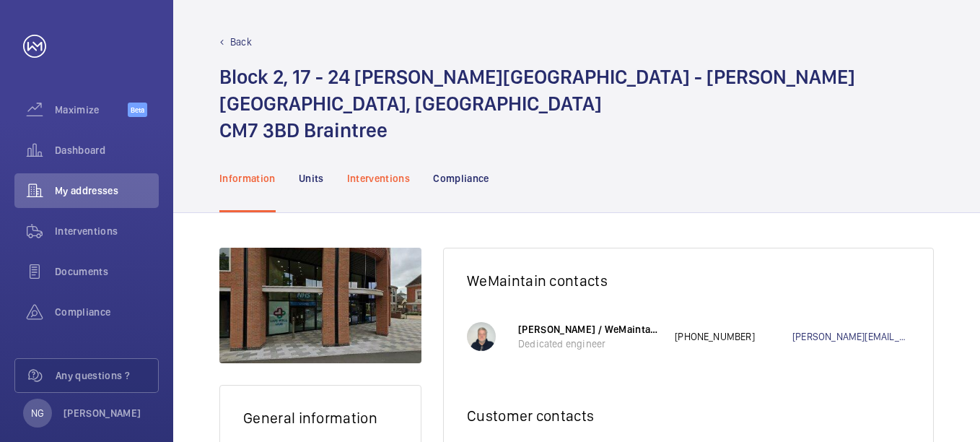
click at [379, 171] on p "Interventions" at bounding box center [379, 178] width 64 height 14
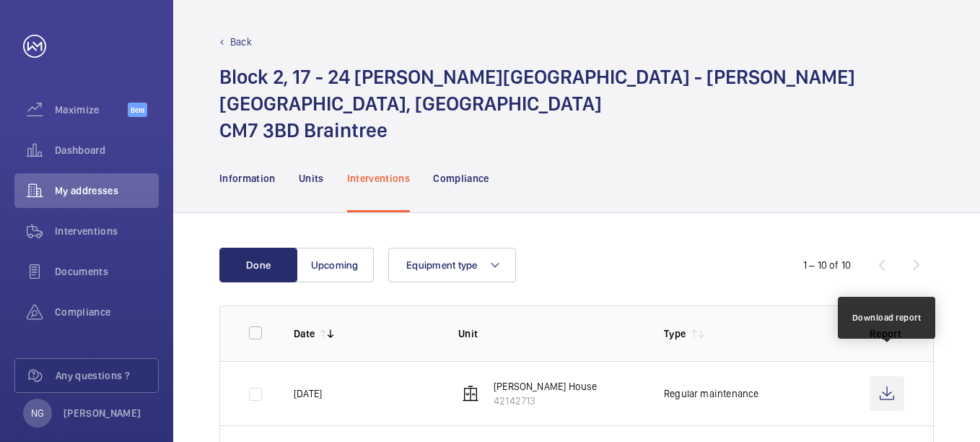
click at [884, 376] on wm-front-icon-button at bounding box center [887, 393] width 35 height 35
